Goal: Register for event/course

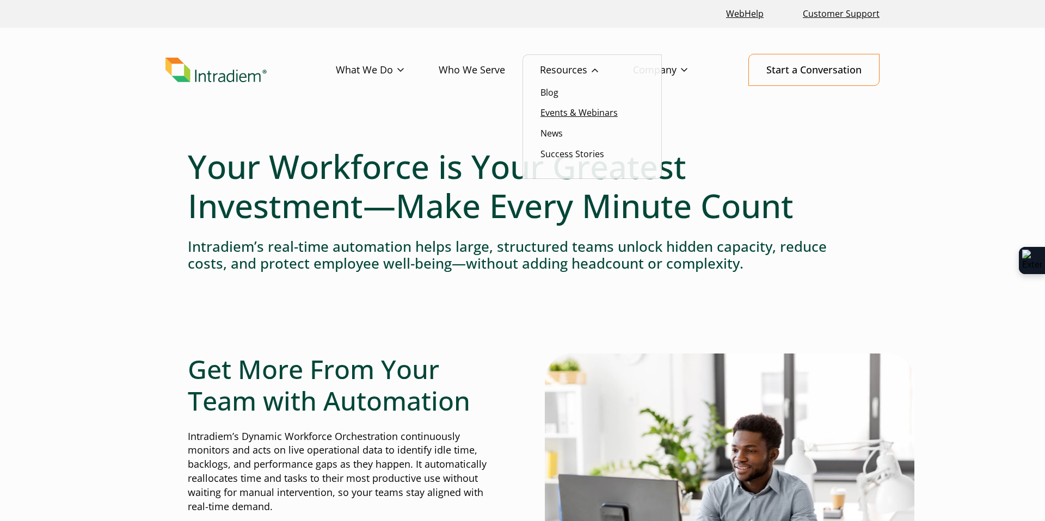
click at [591, 112] on link "Events & Webinars" at bounding box center [579, 113] width 77 height 12
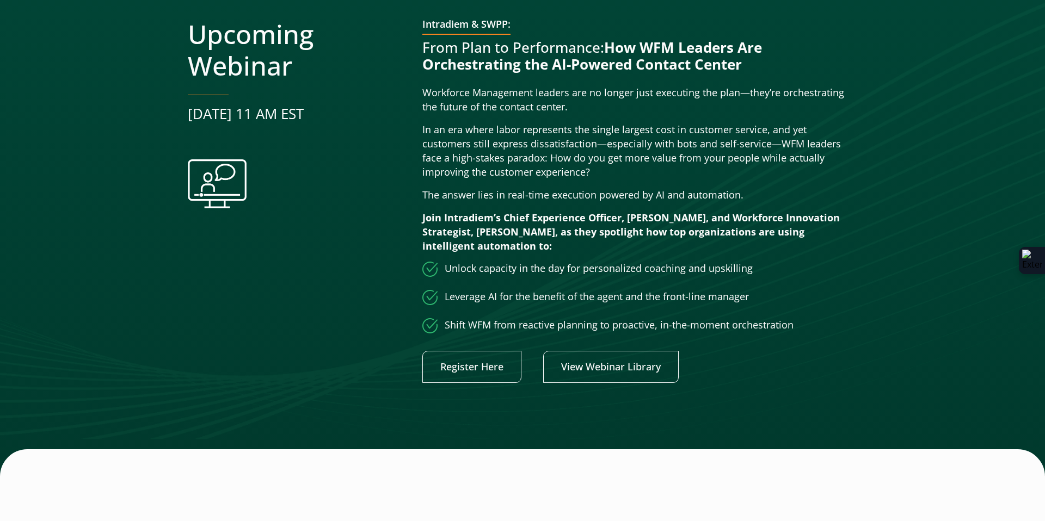
scroll to position [367, 0]
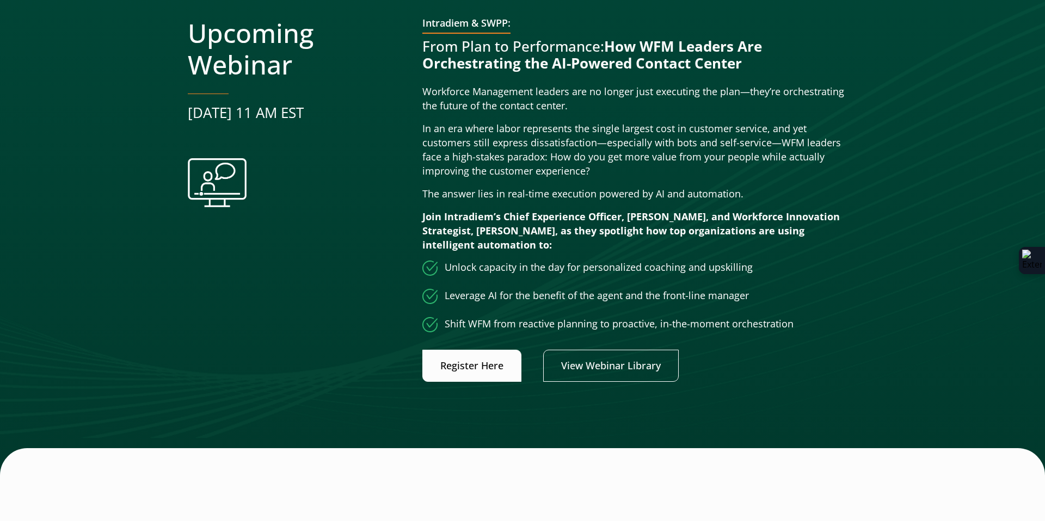
click at [461, 370] on link "Register Here" at bounding box center [471, 366] width 99 height 32
